Goal: Use online tool/utility: Utilize a website feature to perform a specific function

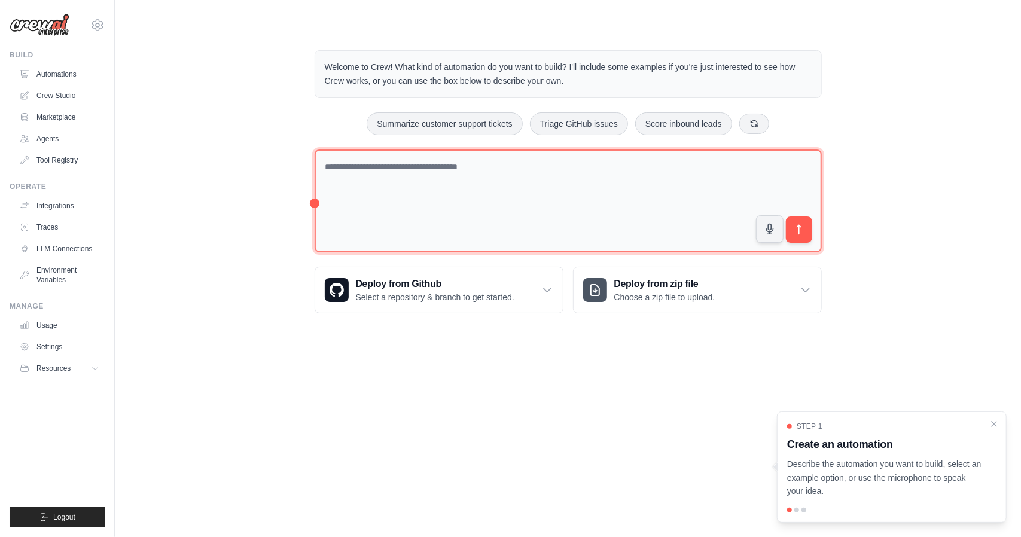
click at [409, 206] on textarea at bounding box center [568, 201] width 507 height 103
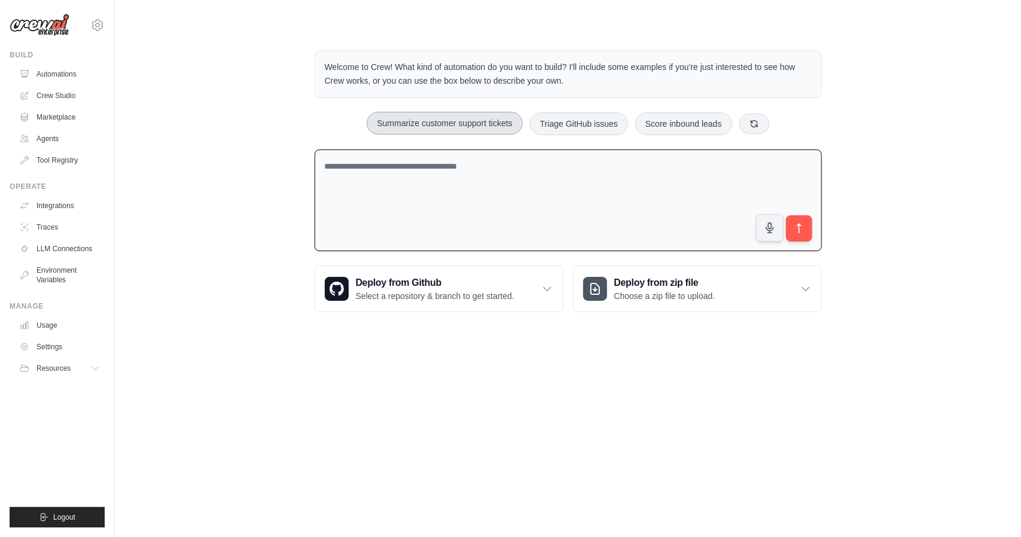
click at [425, 120] on button "Summarize customer support tickets" at bounding box center [445, 123] width 156 height 23
type textarea "**********"
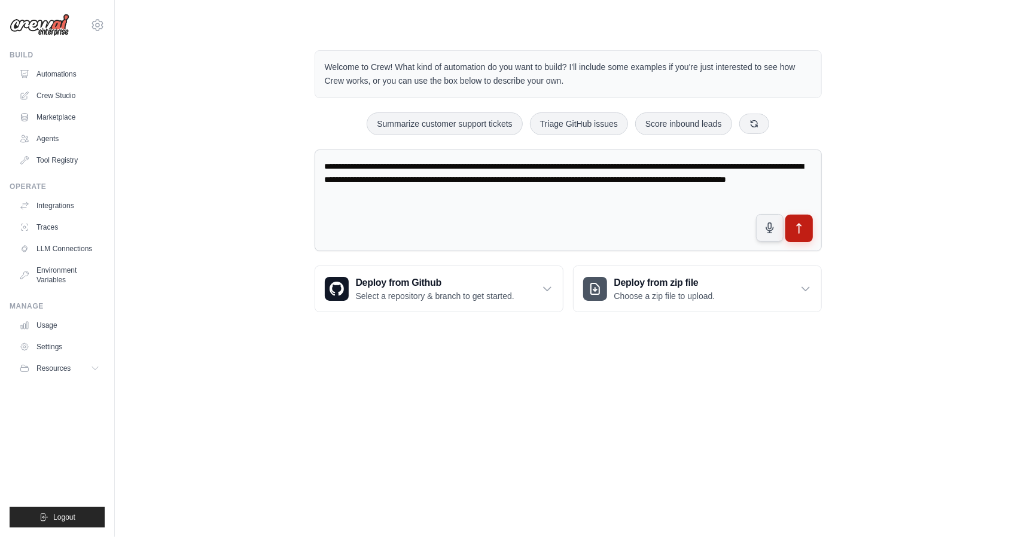
click at [804, 234] on button "submit" at bounding box center [799, 229] width 28 height 28
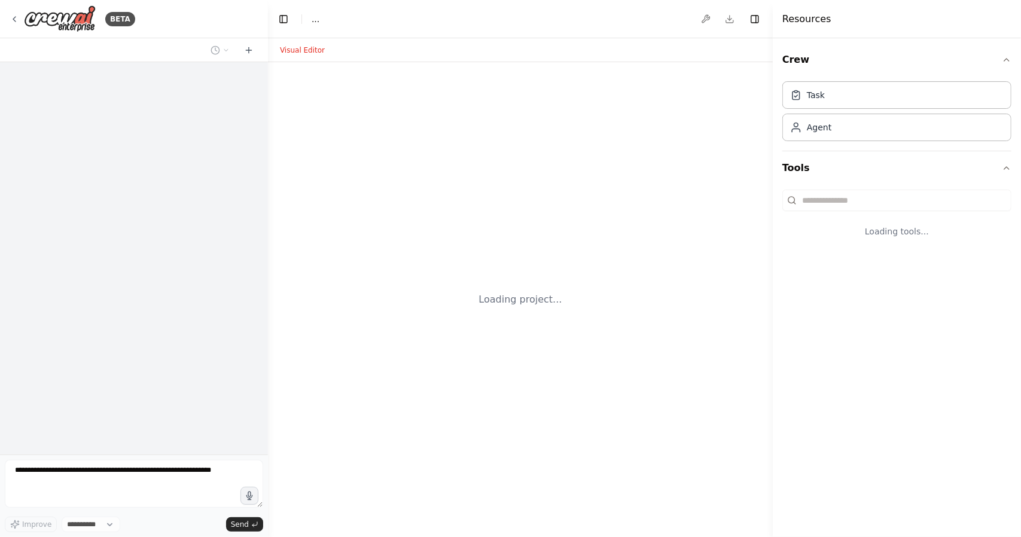
select select "****"
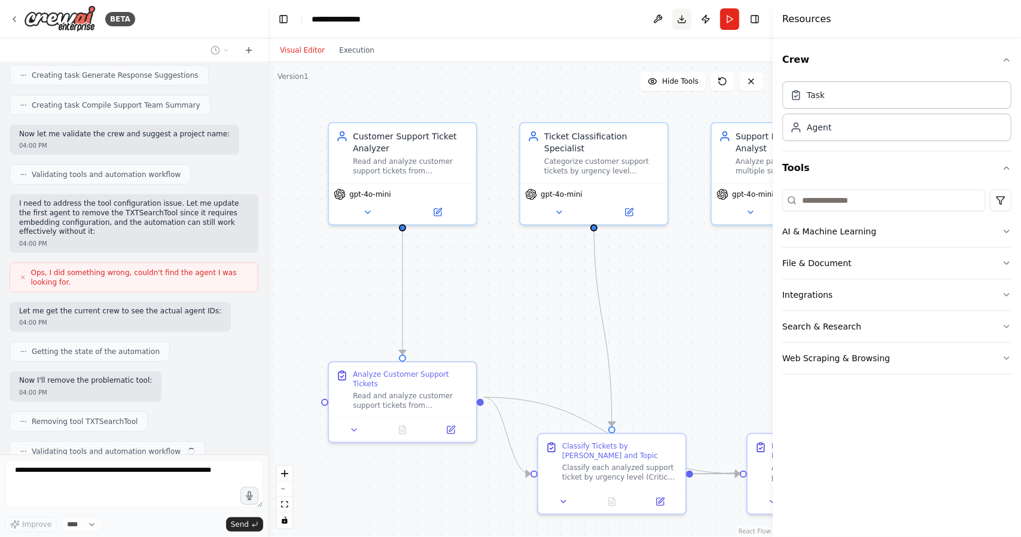
scroll to position [639, 0]
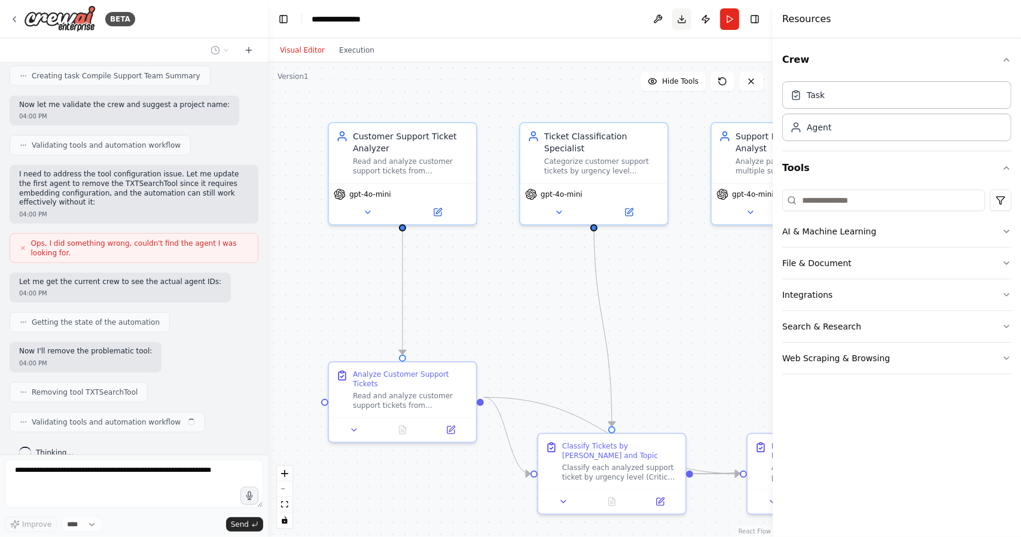
click at [677, 23] on button "Download" at bounding box center [681, 19] width 19 height 22
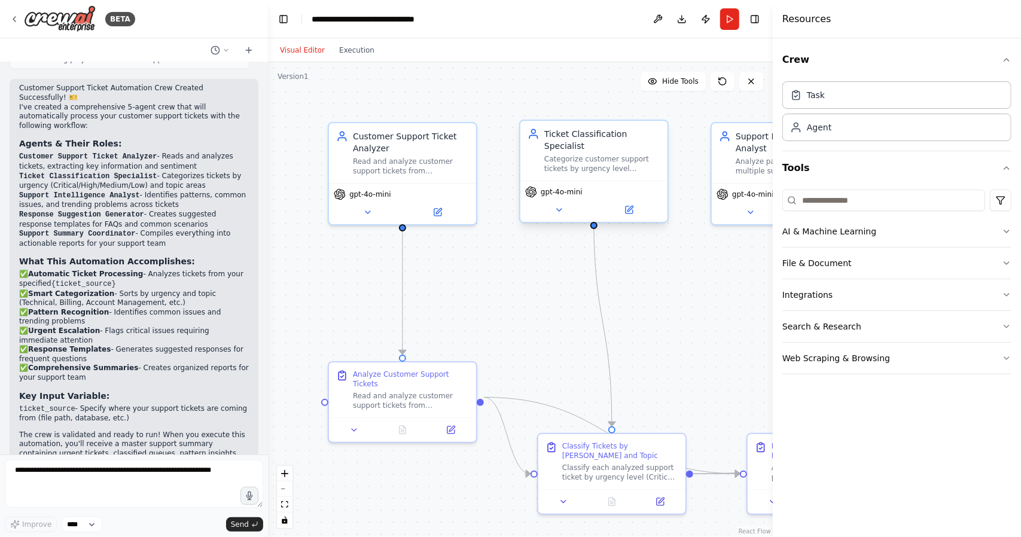
scroll to position [1081, 0]
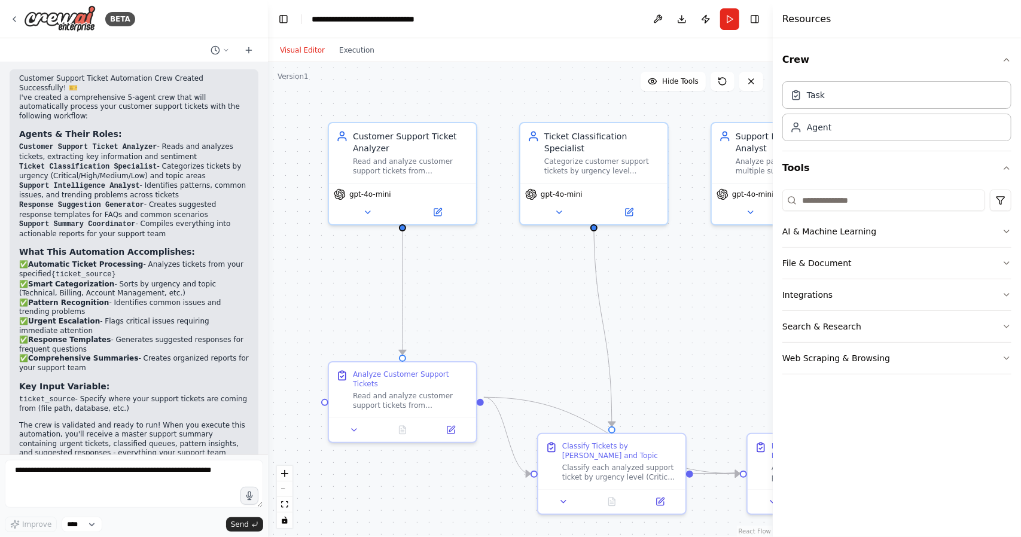
click at [622, 60] on div "Visual Editor Execution" at bounding box center [520, 50] width 505 height 24
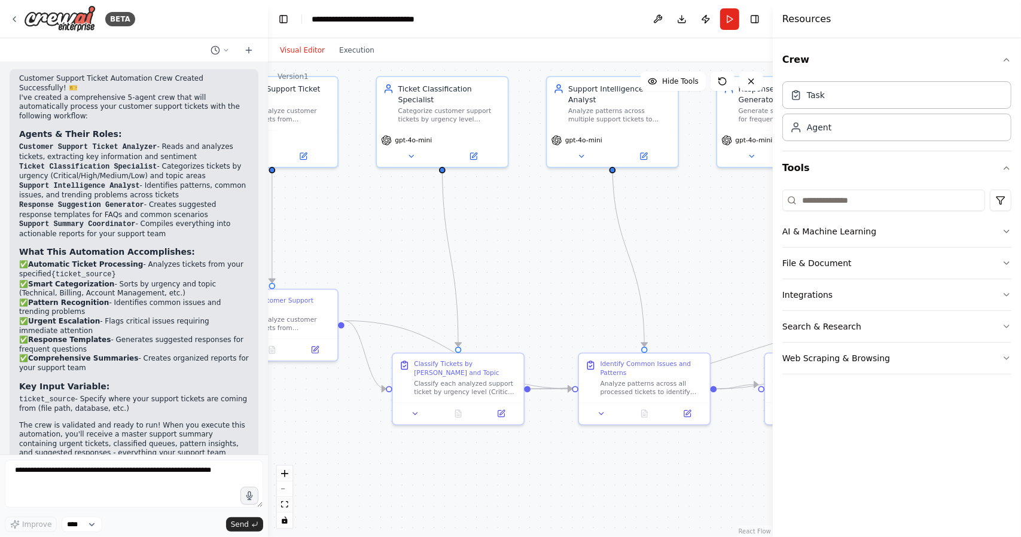
drag, startPoint x: 532, startPoint y: 297, endPoint x: 382, endPoint y: 242, distance: 160.7
click at [382, 242] on div ".deletable-edge-delete-btn { width: 20px; height: 20px; border: 0px solid #ffff…" at bounding box center [520, 299] width 505 height 475
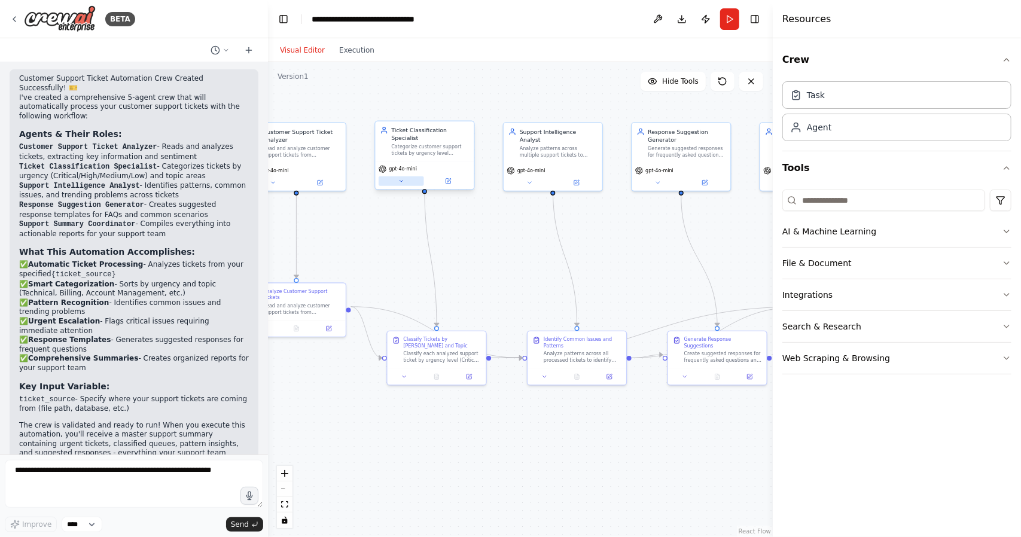
click at [404, 176] on button at bounding box center [401, 181] width 45 height 10
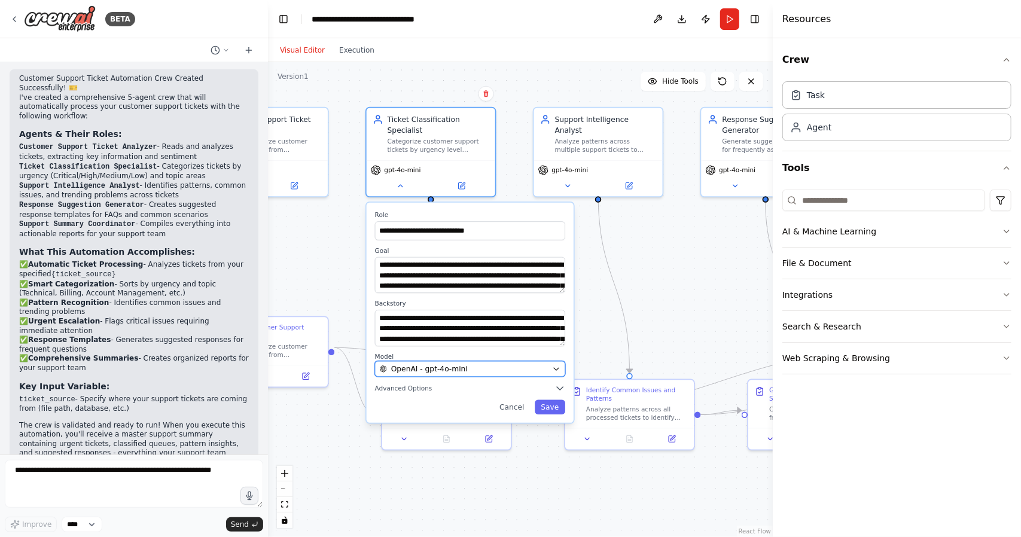
click at [482, 364] on div "OpenAI - gpt-4o-mini" at bounding box center [464, 369] width 169 height 10
